Goal: Find specific fact: Find specific fact

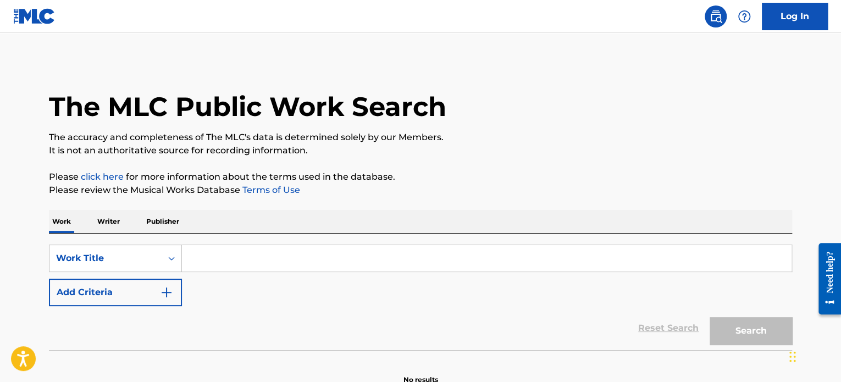
click at [235, 252] on input "Search Form" at bounding box center [487, 258] width 610 height 26
paste input "Games Continued - Bakermat"
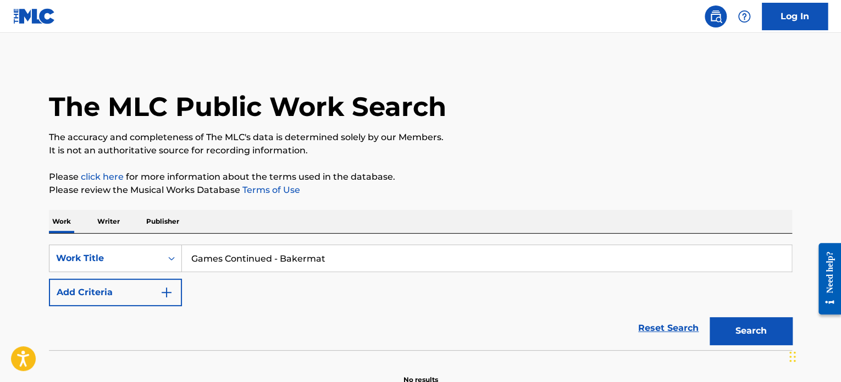
type input "Games Continued - Bakermat"
click at [764, 332] on button "Search" at bounding box center [751, 330] width 82 height 27
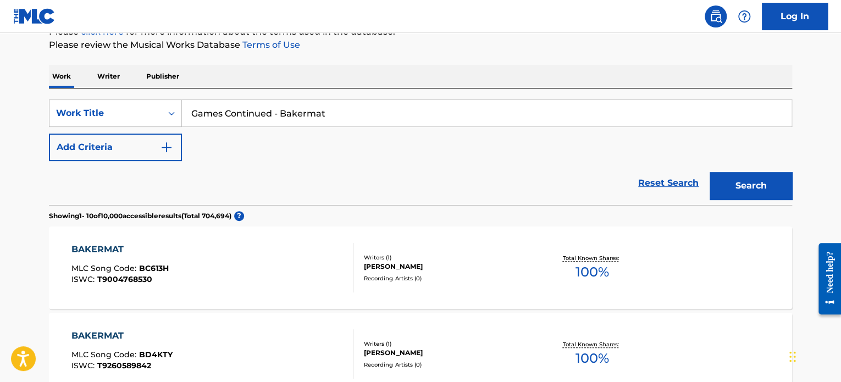
scroll to position [55, 0]
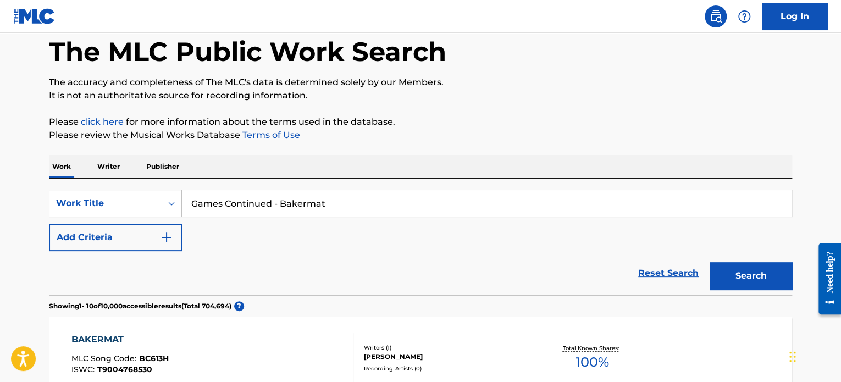
click at [227, 234] on div "SearchWithCriteria0dd89a93-dd3e-4c0c-b290-0a29316b586f Work Title Games Continu…" at bounding box center [421, 221] width 744 height 62
click at [165, 239] on img "Search Form" at bounding box center [166, 237] width 13 height 13
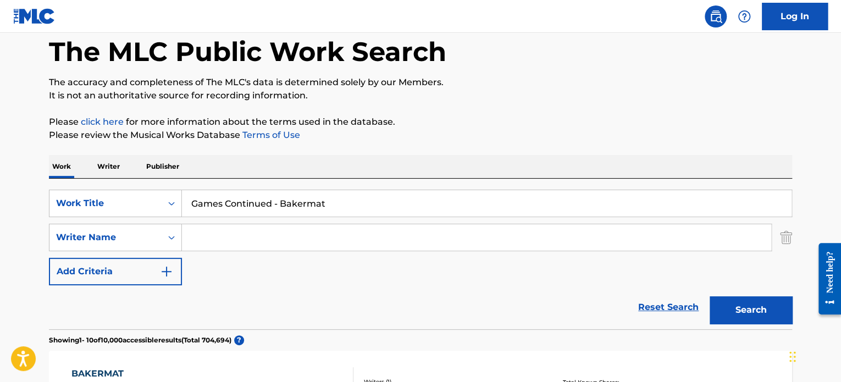
click at [234, 242] on input "Search Form" at bounding box center [477, 237] width 590 height 26
paste input "[PERSON_NAME]"
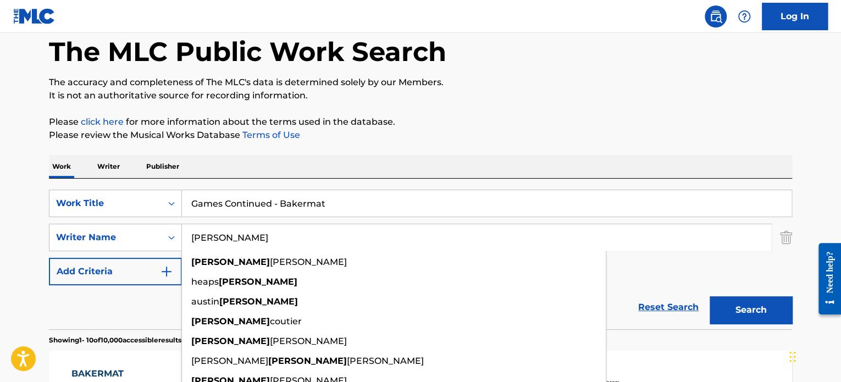
type input "[PERSON_NAME]"
click at [773, 312] on button "Search" at bounding box center [751, 309] width 82 height 27
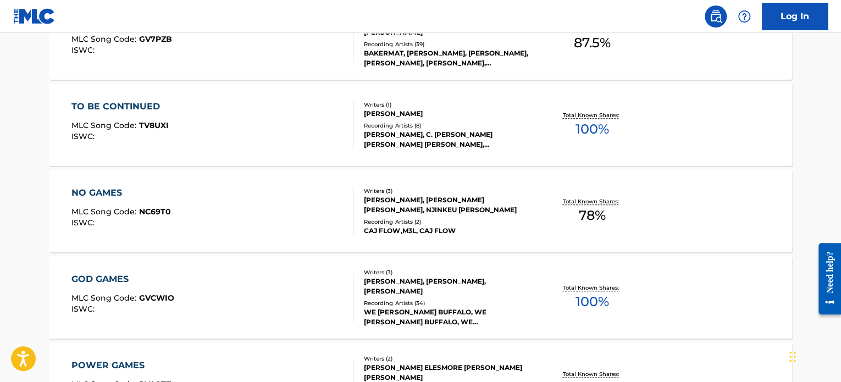
scroll to position [220, 0]
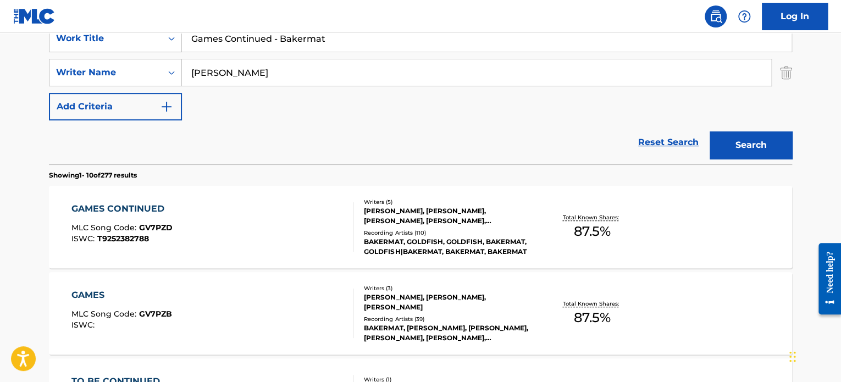
click at [285, 212] on div "GAMES CONTINUED MLC Song Code : GV7PZD ISWC : T9252382788" at bounding box center [212, 226] width 283 height 49
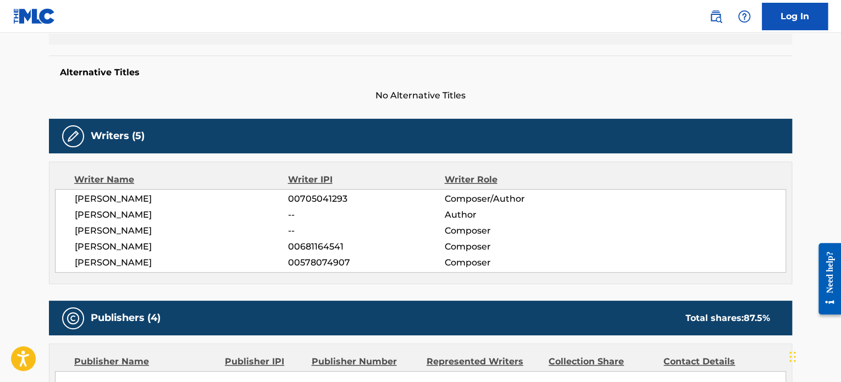
scroll to position [275, 0]
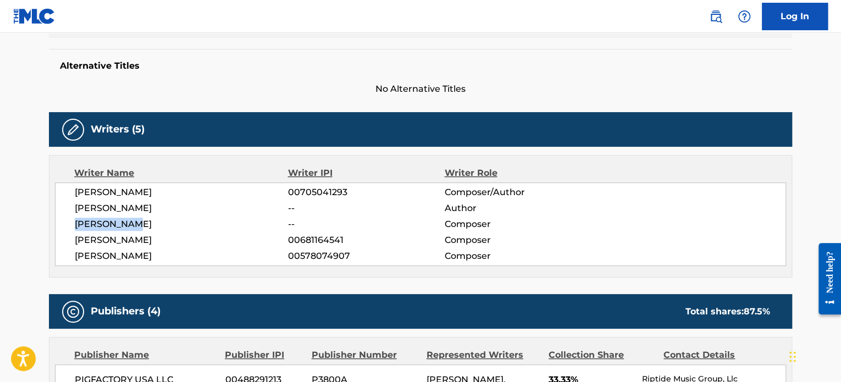
drag, startPoint x: 72, startPoint y: 224, endPoint x: 170, endPoint y: 223, distance: 98.4
click at [170, 223] on div "[PERSON_NAME] 00705041293 Composer/Author [PERSON_NAME] -- Author [PERSON_NAME]…" at bounding box center [420, 225] width 731 height 84
drag, startPoint x: 75, startPoint y: 207, endPoint x: 178, endPoint y: 210, distance: 103.4
click at [178, 210] on span "[PERSON_NAME]" at bounding box center [181, 208] width 213 height 13
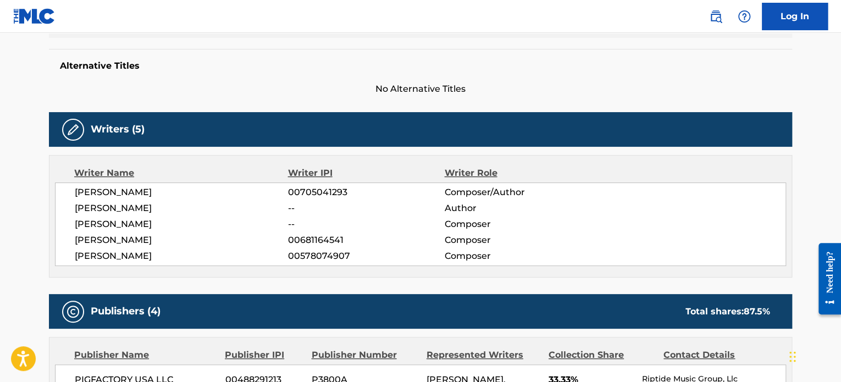
drag, startPoint x: 73, startPoint y: 195, endPoint x: 186, endPoint y: 191, distance: 113.4
click at [186, 191] on div "[PERSON_NAME] 00705041293 Composer/Author [PERSON_NAME] -- Author [PERSON_NAME]…" at bounding box center [420, 225] width 731 height 84
copy span "[PERSON_NAME]"
drag, startPoint x: 73, startPoint y: 202, endPoint x: 172, endPoint y: 207, distance: 99.1
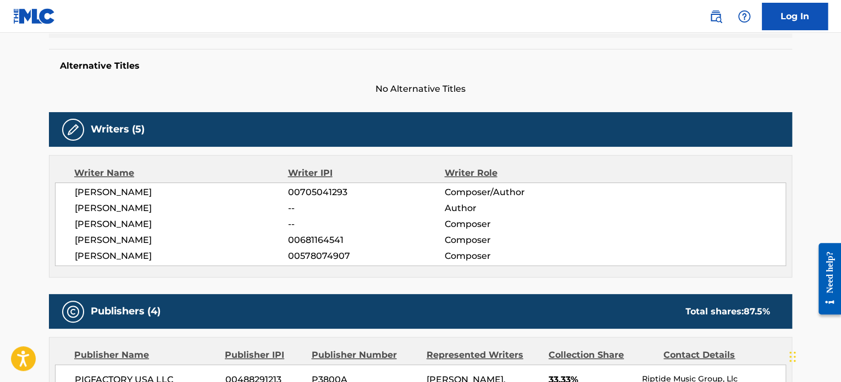
click at [172, 207] on div "[PERSON_NAME] 00705041293 Composer/Author [PERSON_NAME] -- Author [PERSON_NAME]…" at bounding box center [420, 225] width 731 height 84
copy span "[PERSON_NAME]"
drag, startPoint x: 68, startPoint y: 221, endPoint x: 141, endPoint y: 222, distance: 73.7
click at [141, 222] on div "[PERSON_NAME] 00705041293 Composer/Author [PERSON_NAME] -- Author [PERSON_NAME]…" at bounding box center [420, 225] width 731 height 84
copy span "[PERSON_NAME]"
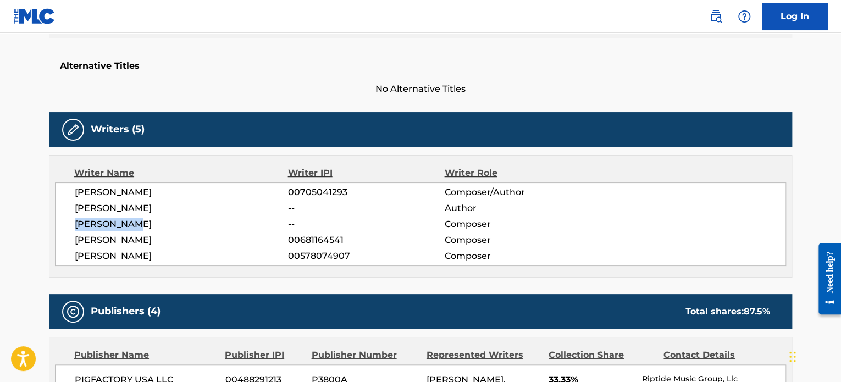
drag, startPoint x: 77, startPoint y: 238, endPoint x: 156, endPoint y: 238, distance: 78.6
click at [156, 238] on span "[PERSON_NAME]" at bounding box center [181, 240] width 213 height 13
copy span "[PERSON_NAME]"
drag, startPoint x: 70, startPoint y: 252, endPoint x: 177, endPoint y: 256, distance: 106.8
click at [177, 256] on div "[PERSON_NAME] 00705041293 Composer/Author [PERSON_NAME] -- Author [PERSON_NAME]…" at bounding box center [420, 225] width 731 height 84
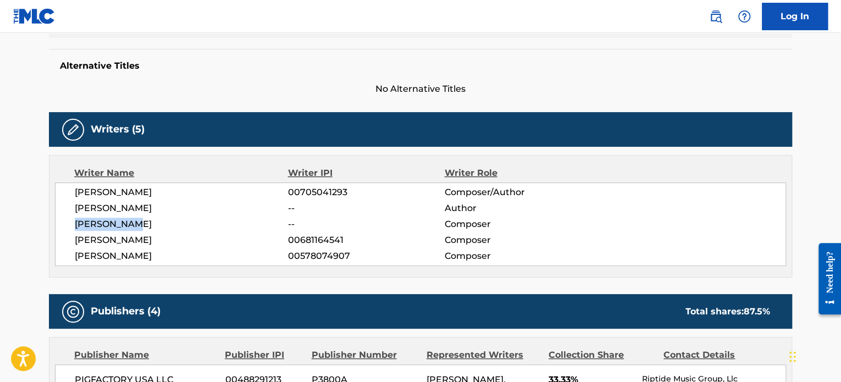
copy span "[PERSON_NAME]"
